Goal: Task Accomplishment & Management: Complete application form

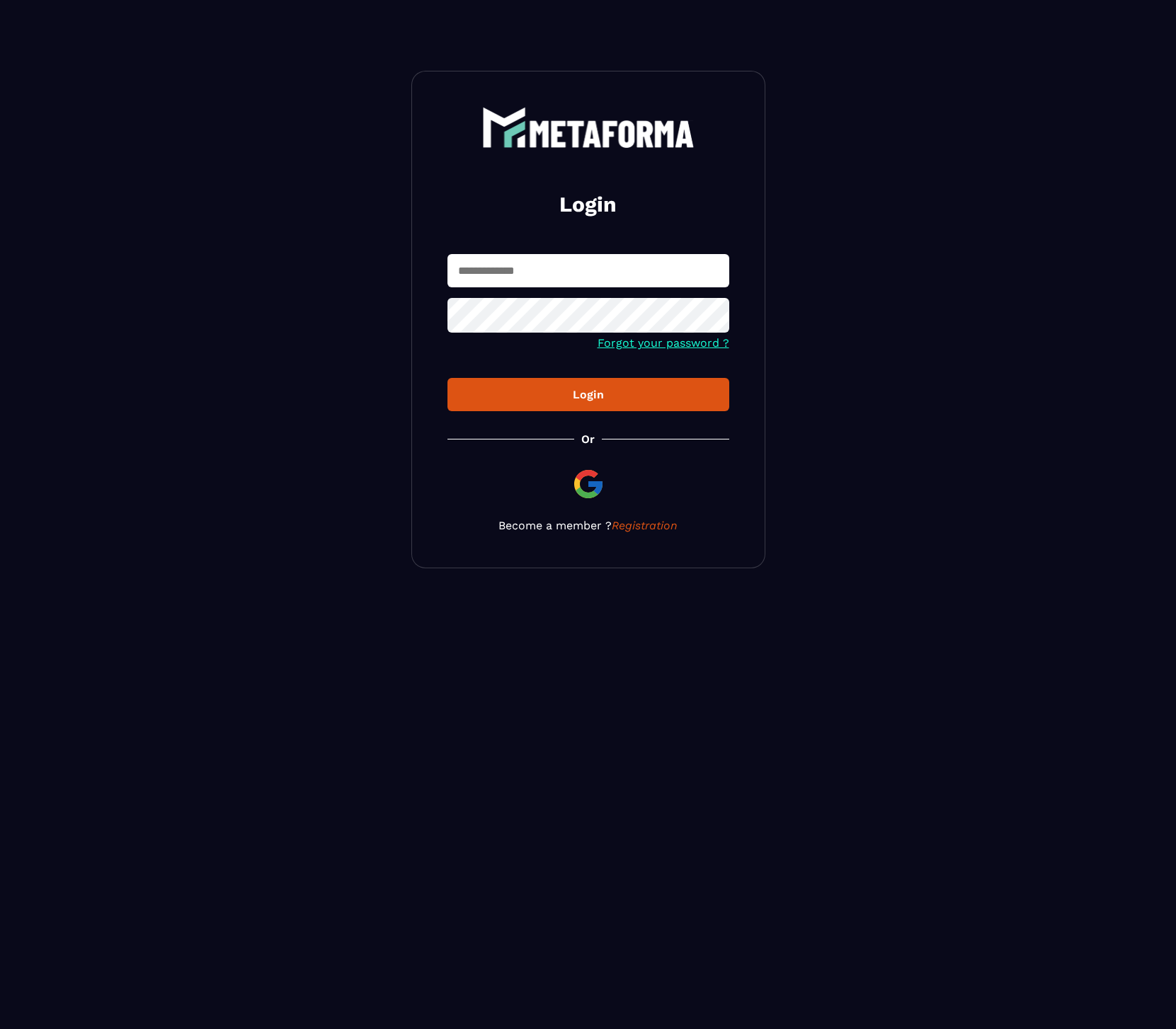
click at [532, 287] on input "text" at bounding box center [588, 271] width 282 height 34
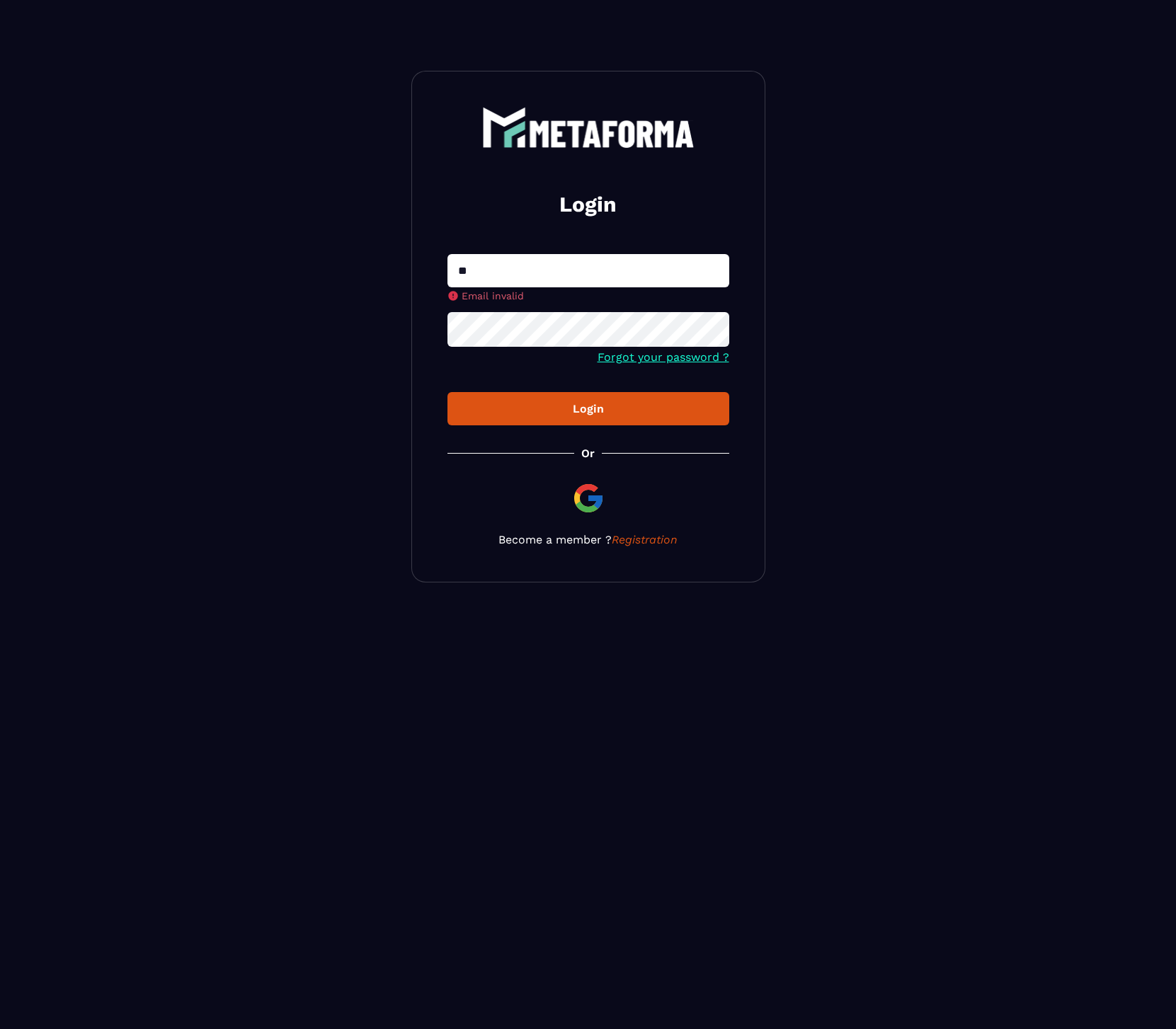
type input "**********"
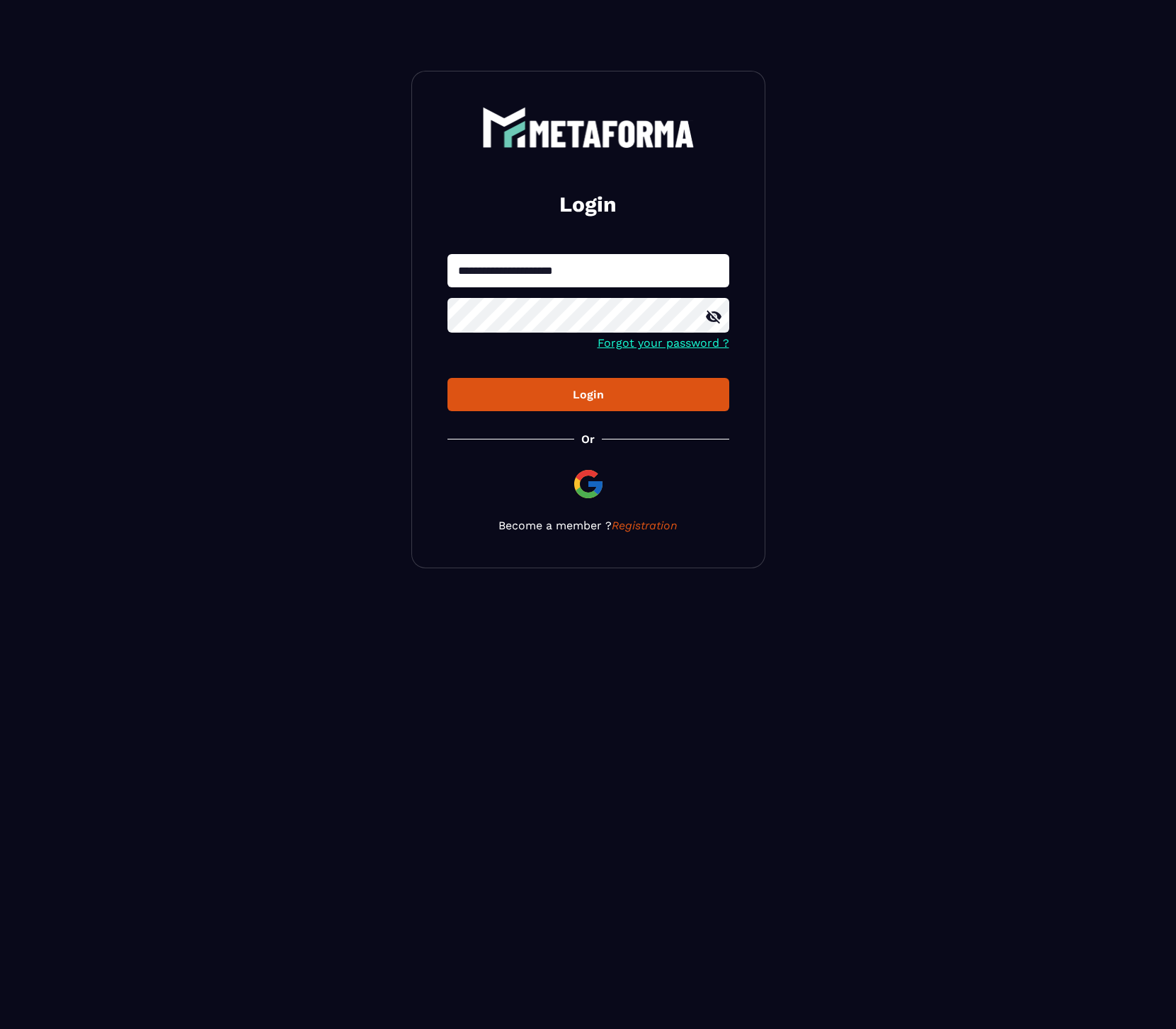
click at [714, 323] on icon at bounding box center [713, 317] width 16 height 13
